Goal: Check status: Check status

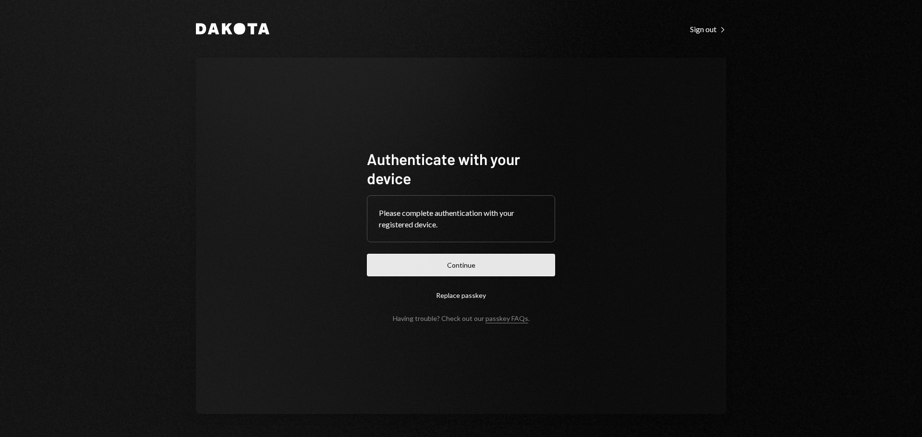
click at [496, 259] on button "Continue" at bounding box center [461, 265] width 188 height 23
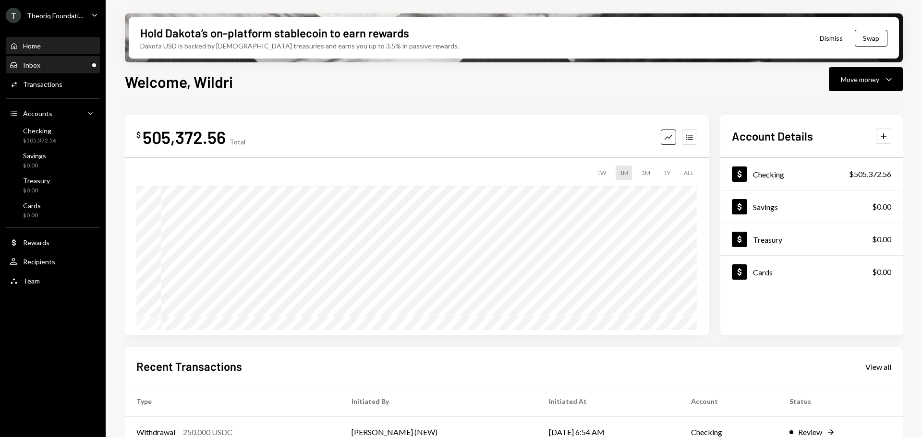
click at [63, 64] on div "Inbox Inbox" at bounding box center [53, 65] width 86 height 9
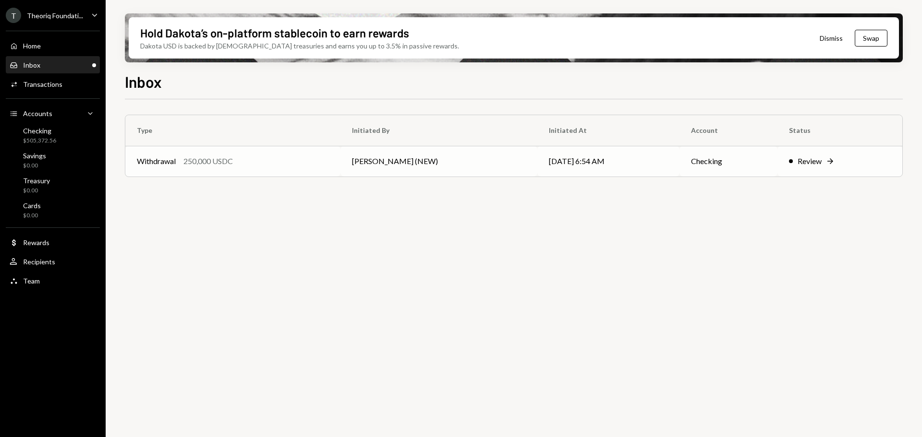
click at [384, 155] on td "[PERSON_NAME] (NEW)" at bounding box center [438, 161] width 197 height 31
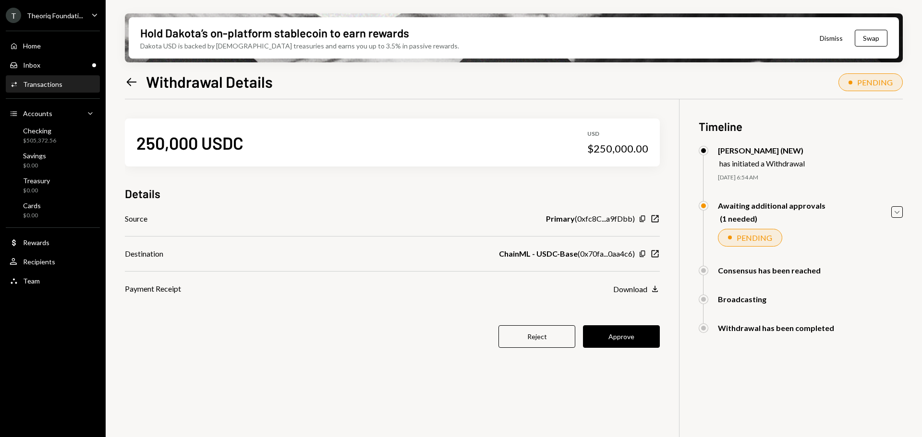
click at [48, 85] on div "Transactions" at bounding box center [42, 84] width 39 height 8
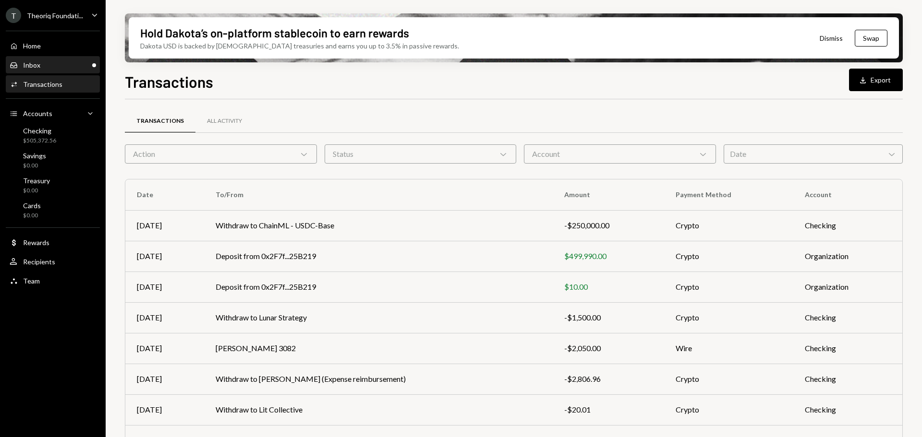
click at [66, 67] on div "Inbox Inbox" at bounding box center [53, 65] width 86 height 9
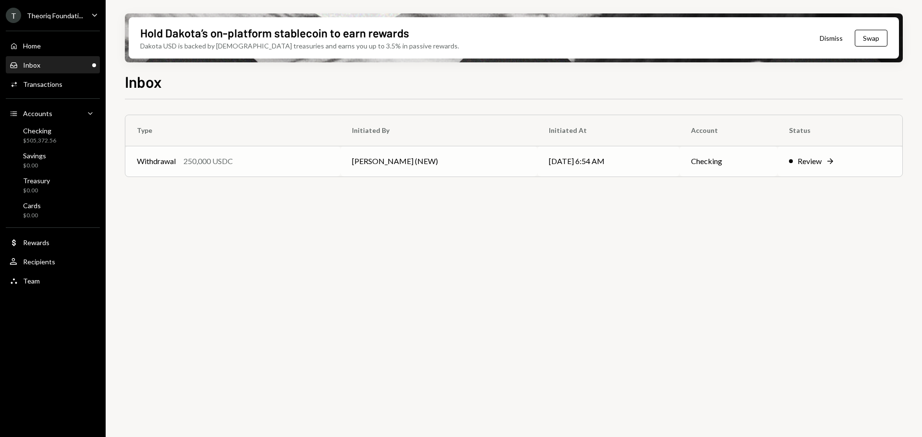
click at [457, 163] on td "[PERSON_NAME] (NEW)" at bounding box center [438, 161] width 197 height 31
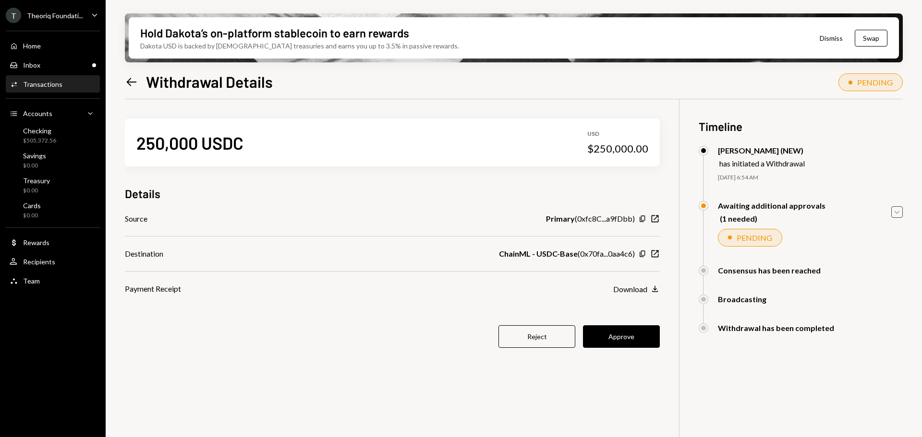
click at [901, 208] on icon "Caret Down" at bounding box center [897, 212] width 11 height 11
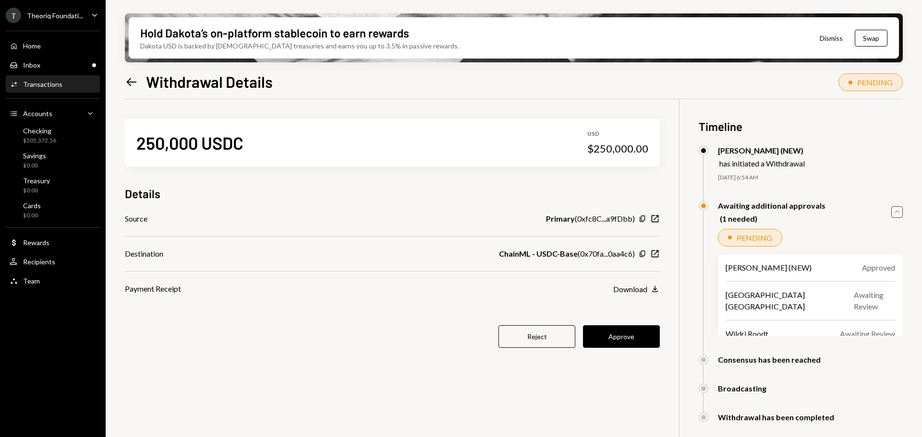
click at [901, 209] on icon "Caret Up" at bounding box center [897, 212] width 11 height 11
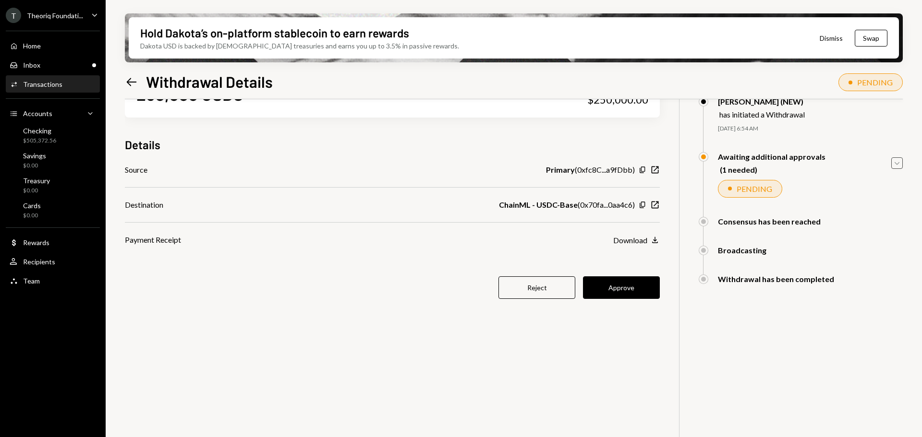
scroll to position [77, 0]
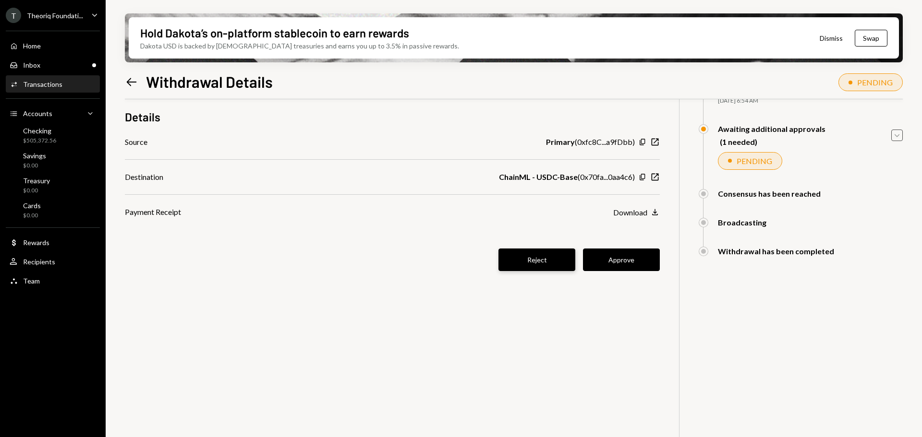
click at [549, 262] on button "Reject" at bounding box center [536, 260] width 77 height 23
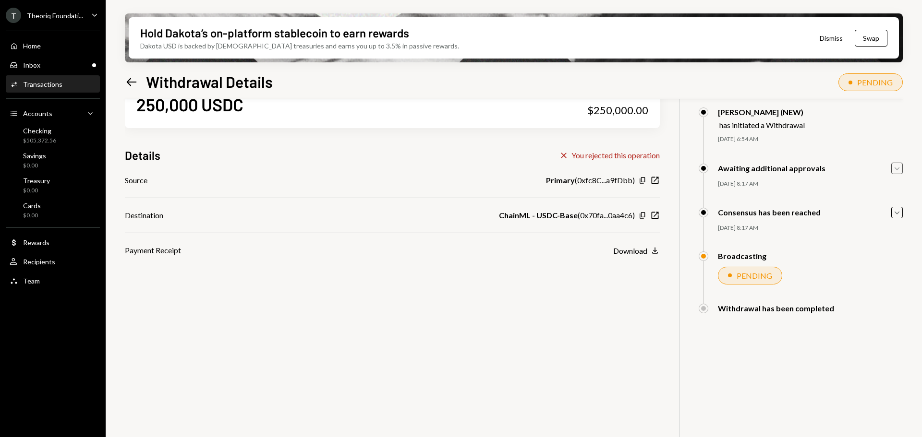
scroll to position [0, 0]
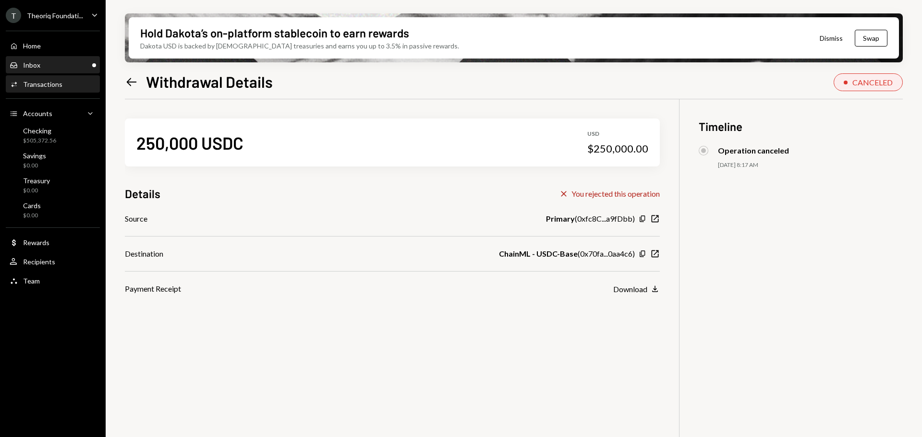
click at [45, 61] on div "Inbox Inbox" at bounding box center [53, 65] width 86 height 9
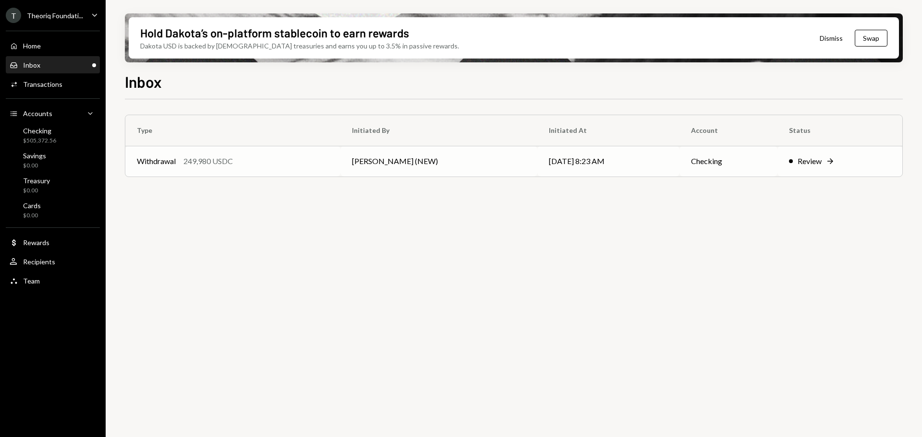
click at [251, 164] on div "Withdrawal 249,980 USDC" at bounding box center [233, 162] width 192 height 12
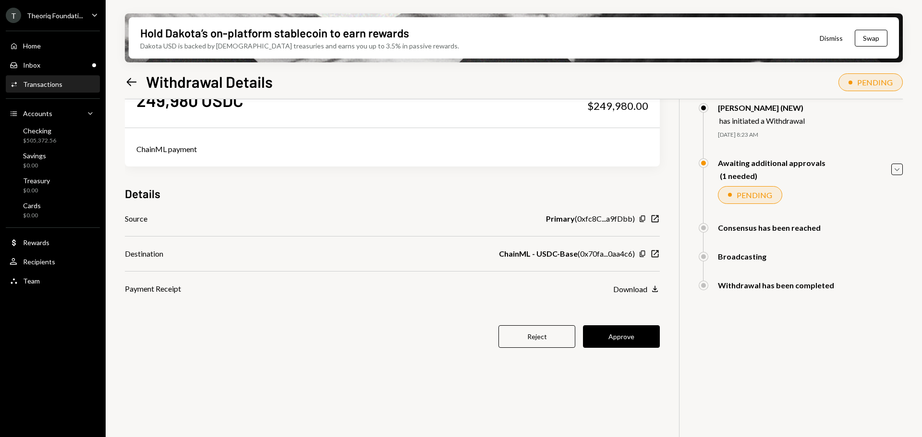
scroll to position [29, 0]
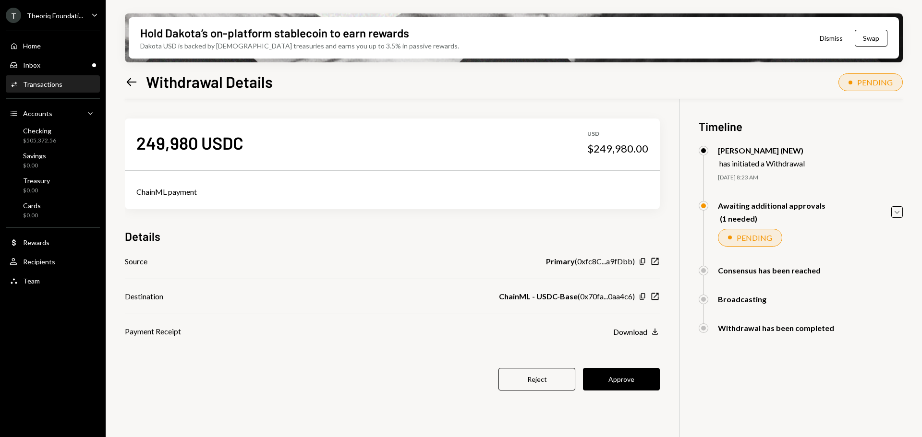
scroll to position [29, 0]
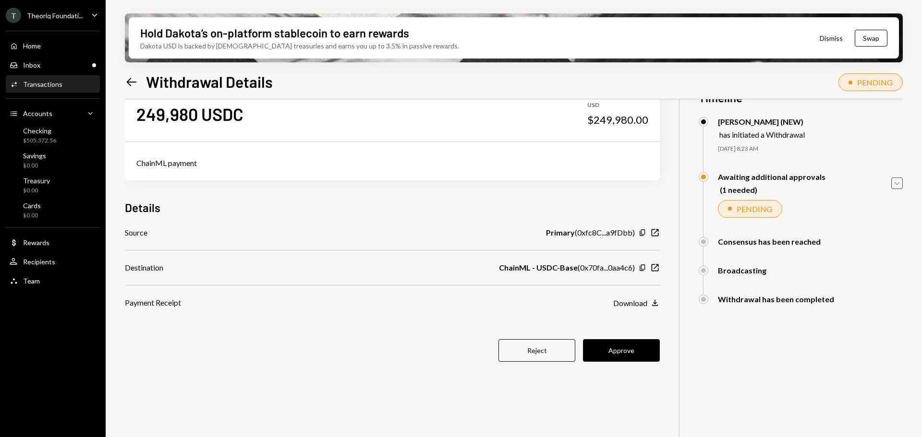
click at [902, 183] on icon "Caret Down" at bounding box center [897, 183] width 11 height 11
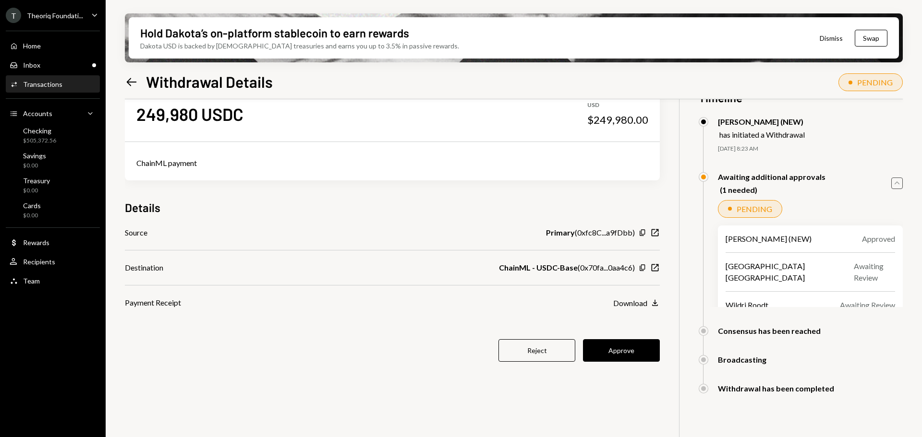
click at [902, 183] on icon "Caret Up" at bounding box center [897, 183] width 11 height 11
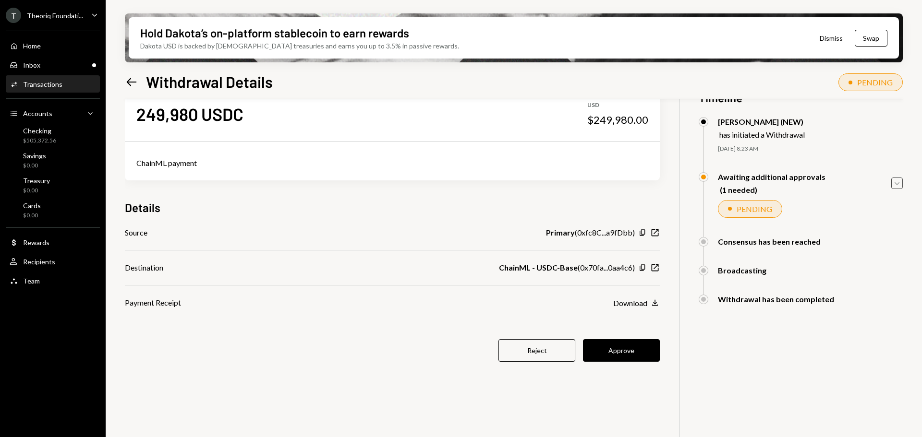
scroll to position [0, 0]
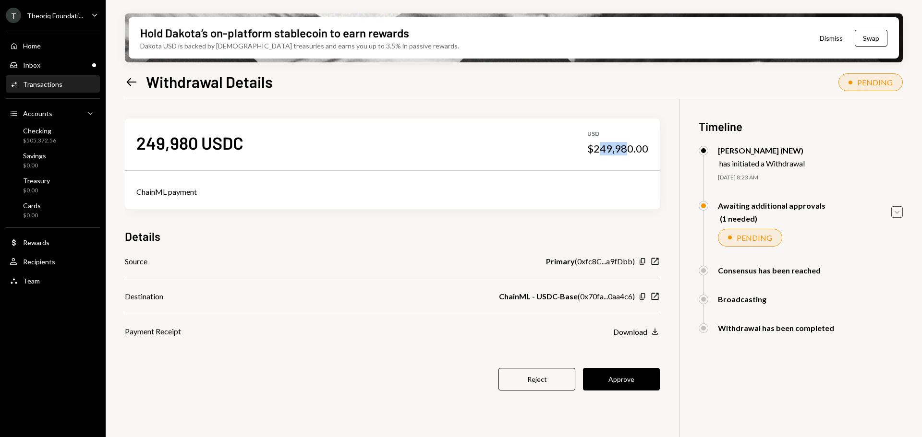
drag, startPoint x: 602, startPoint y: 149, endPoint x: 628, endPoint y: 152, distance: 25.7
click at [628, 152] on div "$249,980.00" at bounding box center [617, 148] width 61 height 13
click at [638, 152] on div "$249,980.00" at bounding box center [617, 148] width 61 height 13
drag, startPoint x: 593, startPoint y: 297, endPoint x: 568, endPoint y: 299, distance: 25.0
click at [568, 299] on div "ChainML - USDC-Base ( 0x70fa...0aa4c6 )" at bounding box center [567, 297] width 136 height 12
